Goal: Task Accomplishment & Management: Manage account settings

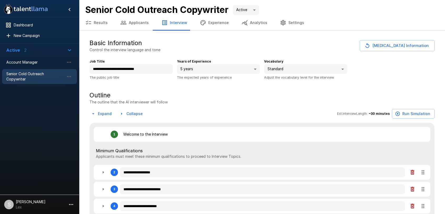
type textarea "*"
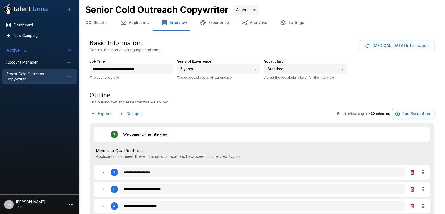
type textarea "*"
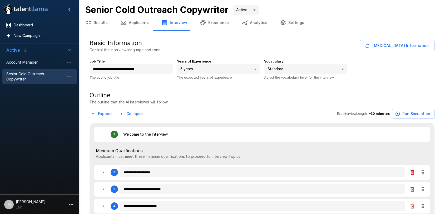
type textarea "*"
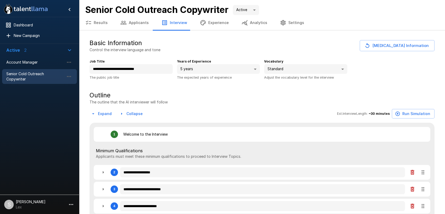
type textarea "*"
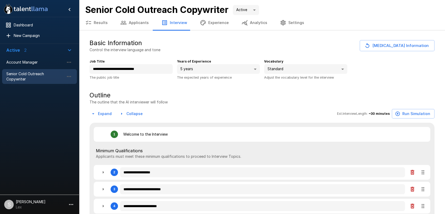
type textarea "*"
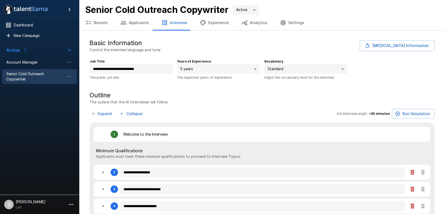
type textarea "*"
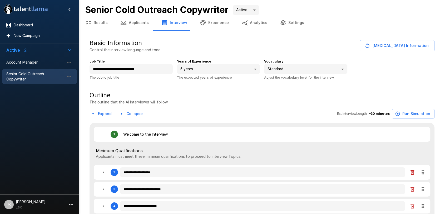
type textarea "*"
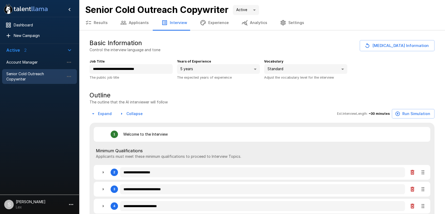
type textarea "*"
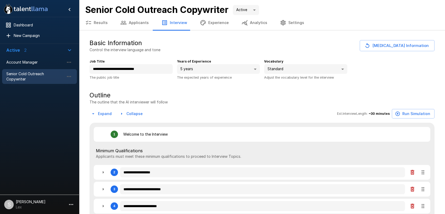
type textarea "*"
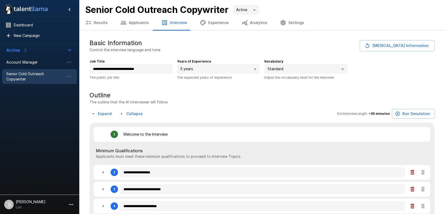
type textarea "*"
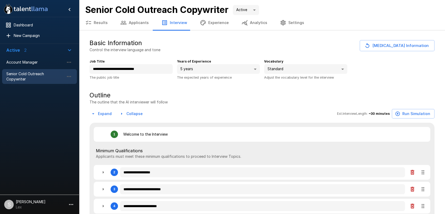
type textarea "*"
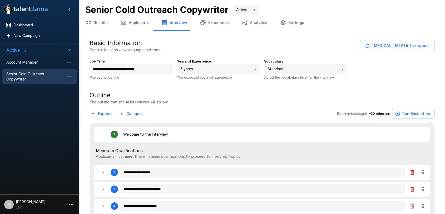
type textarea "*"
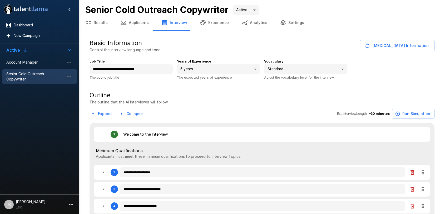
type textarea "*"
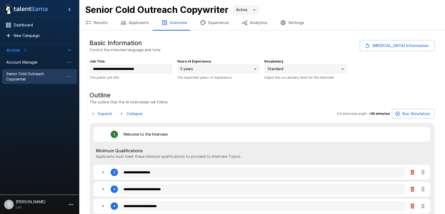
type textarea "*"
click at [34, 73] on span "Senior Cold Outreach Copywriter" at bounding box center [35, 76] width 58 height 11
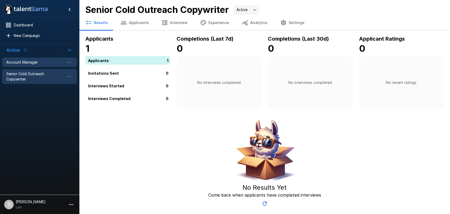
click at [32, 60] on span "Account Manager" at bounding box center [35, 62] width 58 height 5
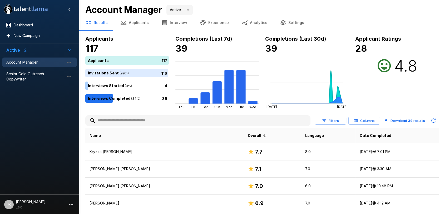
click at [142, 22] on button "Applicants" at bounding box center [134, 22] width 41 height 15
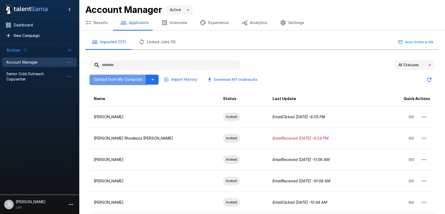
click at [113, 78] on button "Upload from My Computer" at bounding box center [118, 80] width 57 height 10
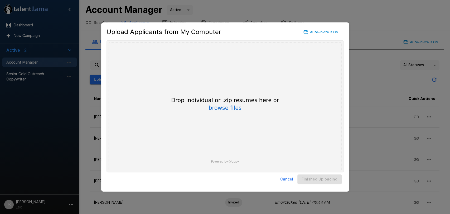
click at [232, 107] on button "browse files" at bounding box center [224, 108] width 33 height 6
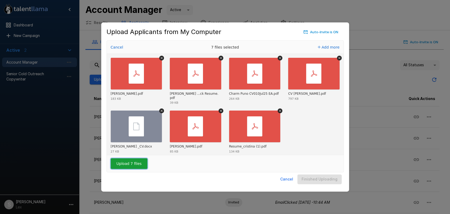
click at [134, 164] on button "Upload 7 files" at bounding box center [129, 163] width 37 height 11
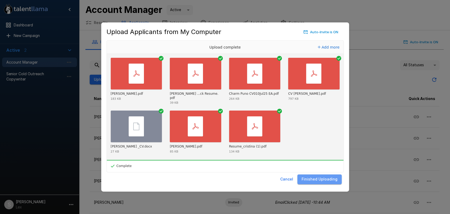
click at [323, 179] on button "Finished Uploading" at bounding box center [319, 179] width 44 height 10
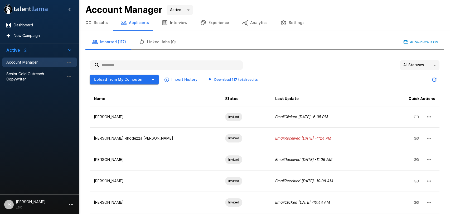
click at [431, 63] on body ".st0{fill:#FFFFFF;} .st1{fill:#76a4ed;} Dashboard New Campaign Active 2 Account…" at bounding box center [225, 107] width 450 height 214
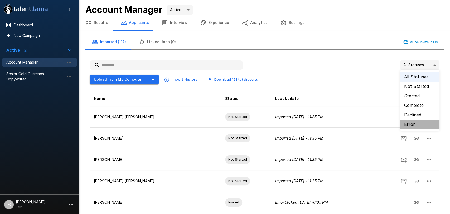
click at [409, 122] on li "Error" at bounding box center [420, 123] width 40 height 9
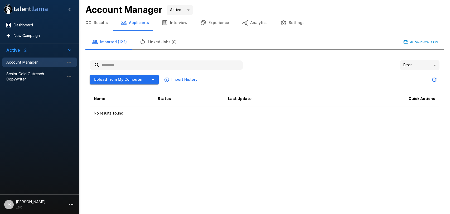
click at [436, 64] on body ".st0{fill:#FFFFFF;} .st1{fill:#76a4ed;} Dashboard New Campaign Active 2 Account…" at bounding box center [225, 107] width 450 height 214
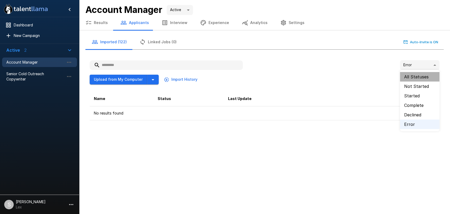
click at [415, 76] on li "All Statuses" at bounding box center [420, 76] width 40 height 9
type input "**"
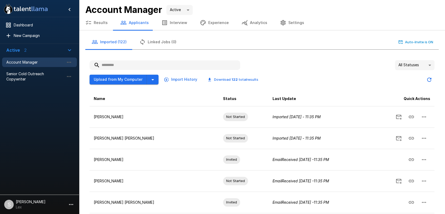
click at [96, 24] on button "Results" at bounding box center [96, 22] width 35 height 15
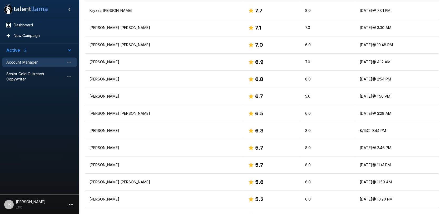
scroll to position [137, 0]
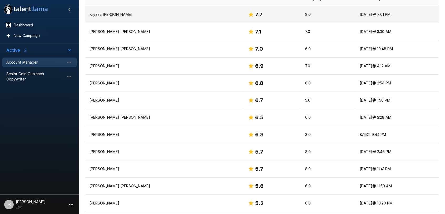
click at [101, 14] on p "Kryzza [PERSON_NAME]" at bounding box center [165, 14] width 150 height 5
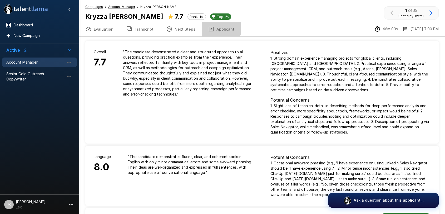
click at [215, 28] on button "Applicant" at bounding box center [221, 29] width 39 height 15
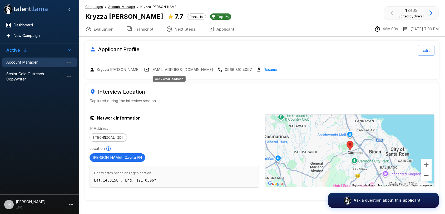
click at [152, 69] on p "[EMAIL_ADDRESS][DOMAIN_NAME]" at bounding box center [183, 69] width 62 height 5
click at [168, 69] on p "[EMAIL_ADDRESS][DOMAIN_NAME]" at bounding box center [183, 69] width 62 height 5
click at [37, 61] on span "Account Manager" at bounding box center [35, 62] width 58 height 5
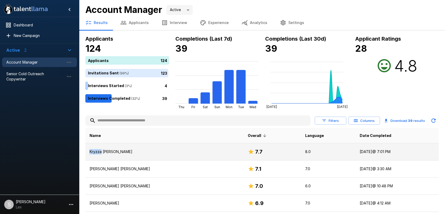
drag, startPoint x: 101, startPoint y: 151, endPoint x: 85, endPoint y: 152, distance: 15.9
click at [85, 152] on td "Kryzza [PERSON_NAME]" at bounding box center [164, 151] width 158 height 17
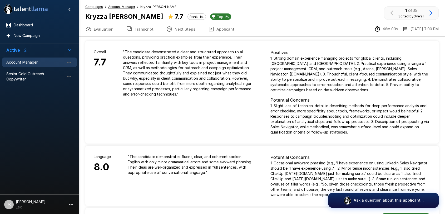
click at [109, 16] on b "Kryzza [PERSON_NAME]" at bounding box center [124, 17] width 78 height 8
drag, startPoint x: 108, startPoint y: 15, endPoint x: 103, endPoint y: 16, distance: 4.8
click at [103, 16] on b "Kryzza [PERSON_NAME]" at bounding box center [124, 17] width 78 height 8
click at [24, 60] on span "Account Manager" at bounding box center [35, 62] width 58 height 5
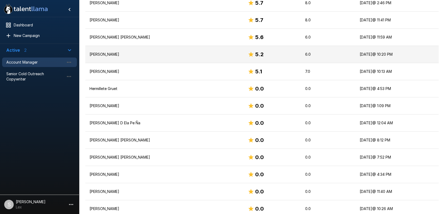
scroll to position [285, 0]
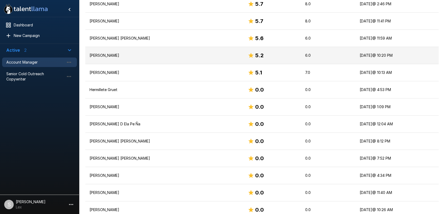
click at [100, 53] on p "[PERSON_NAME]" at bounding box center [165, 55] width 150 height 5
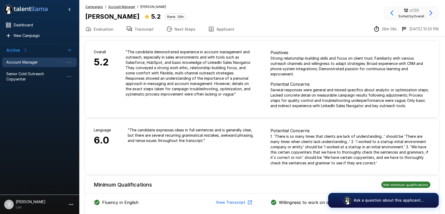
click at [219, 30] on button "Applicant" at bounding box center [221, 29] width 39 height 15
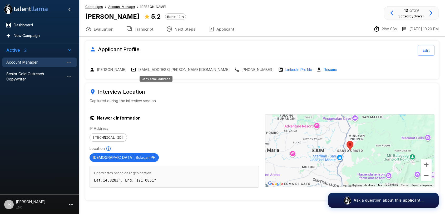
click at [156, 69] on p "[EMAIL_ADDRESS][PERSON_NAME][DOMAIN_NAME]" at bounding box center [184, 69] width 92 height 5
click at [147, 68] on p "[EMAIL_ADDRESS][PERSON_NAME][DOMAIN_NAME]" at bounding box center [184, 69] width 92 height 5
drag, startPoint x: 118, startPoint y: 70, endPoint x: 97, endPoint y: 71, distance: 21.1
click at [97, 71] on p "[PERSON_NAME]" at bounding box center [112, 69] width 30 height 5
copy p "[PERSON_NAME]"
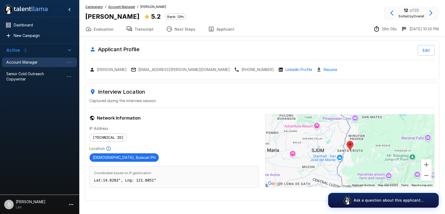
click at [95, 7] on u "Campaigns" at bounding box center [94, 7] width 18 height 4
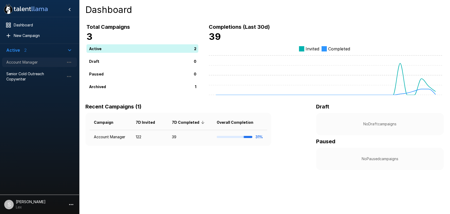
click at [35, 63] on span "Account Manager" at bounding box center [35, 62] width 58 height 5
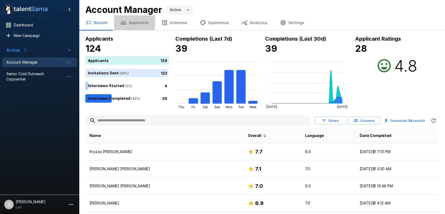
click at [131, 22] on button "Applicants" at bounding box center [134, 22] width 41 height 15
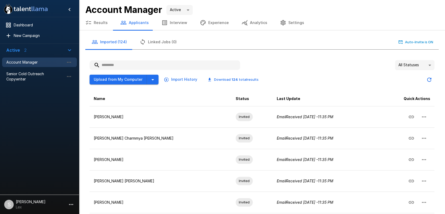
click at [124, 64] on input "text" at bounding box center [165, 64] width 151 height 9
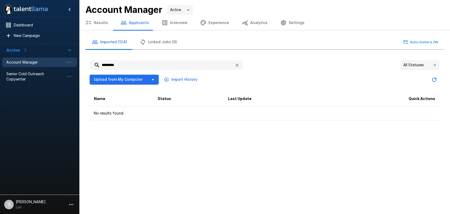
drag, startPoint x: 125, startPoint y: 66, endPoint x: 90, endPoint y: 65, distance: 35.3
click at [90, 65] on input "*********" at bounding box center [160, 64] width 140 height 9
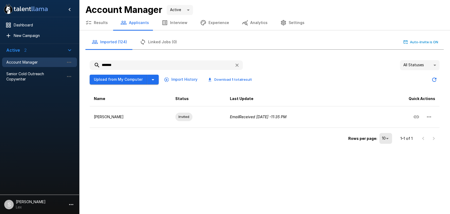
drag, startPoint x: 121, startPoint y: 66, endPoint x: 101, endPoint y: 66, distance: 20.8
click at [101, 66] on input "*******" at bounding box center [160, 64] width 140 height 9
type input "********"
